Goal: Communication & Community: Answer question/provide support

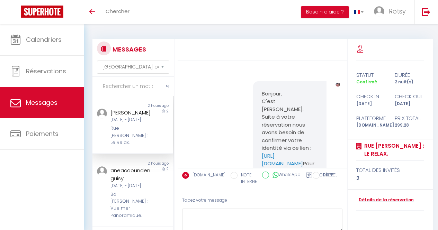
select select "message"
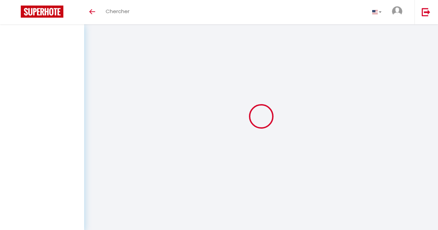
select select "message"
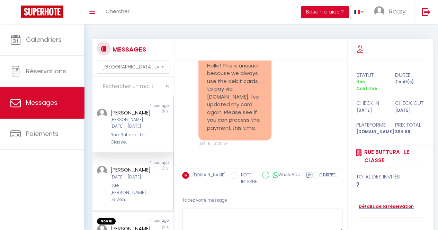
click at [123, 181] on div "[DATE] - [DATE]" at bounding box center [131, 177] width 43 height 7
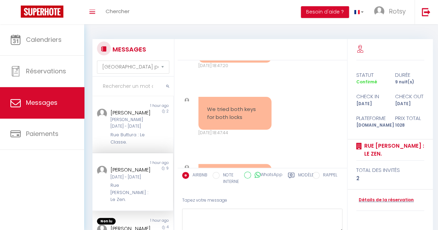
scroll to position [3484, 0]
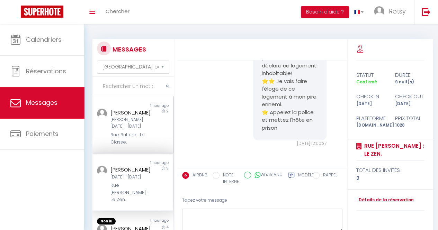
click at [130, 139] on div "Rue Buttura : Le Classe." at bounding box center [131, 139] width 43 height 14
